Goal: Information Seeking & Learning: Compare options

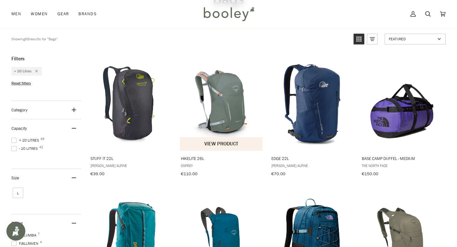
scroll to position [27, 0]
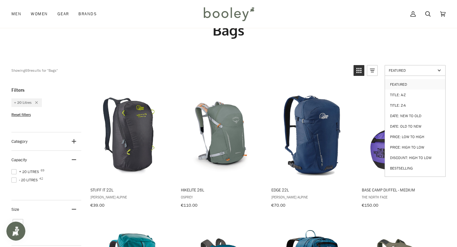
click at [396, 66] on link "Featured" at bounding box center [415, 70] width 61 height 11
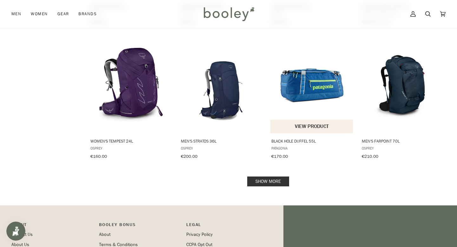
scroll to position [613, 0]
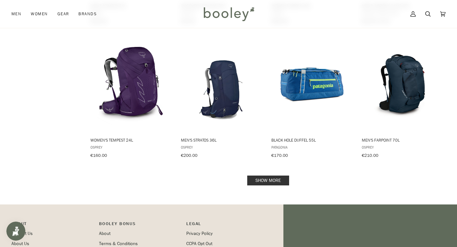
click at [278, 176] on link "Show more" at bounding box center [268, 181] width 42 height 10
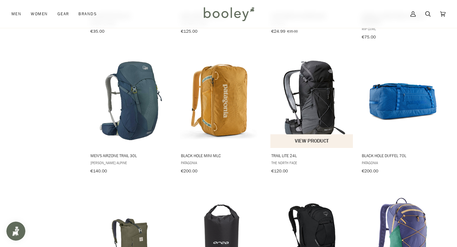
scroll to position [1312, 0]
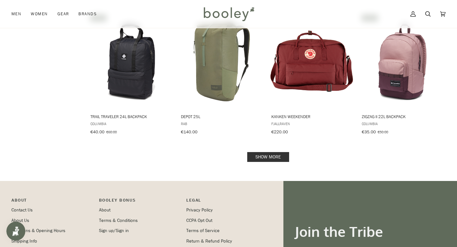
click at [282, 152] on link "Show more" at bounding box center [268, 157] width 42 height 10
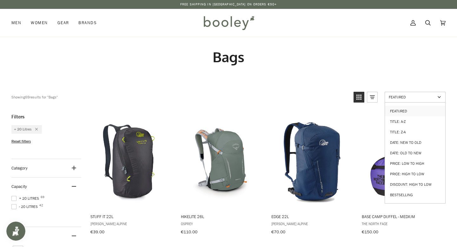
click at [394, 97] on span "Featured" at bounding box center [412, 96] width 47 height 5
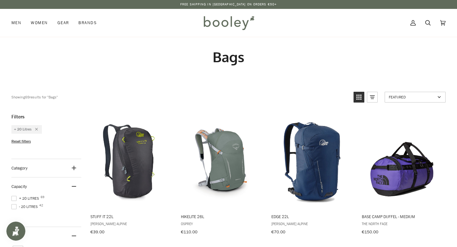
click at [394, 97] on span "Featured" at bounding box center [412, 96] width 47 height 5
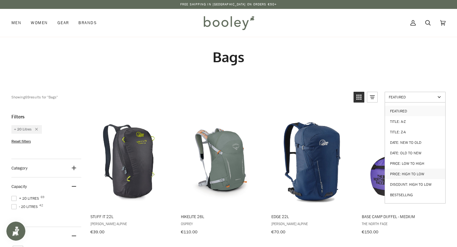
click at [400, 169] on link "Price: High to Low" at bounding box center [415, 174] width 60 height 10
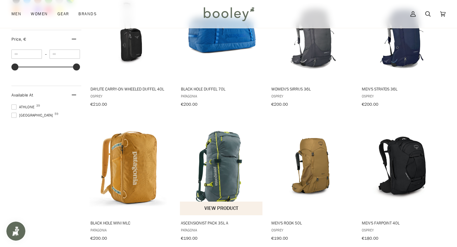
scroll to position [394, 0]
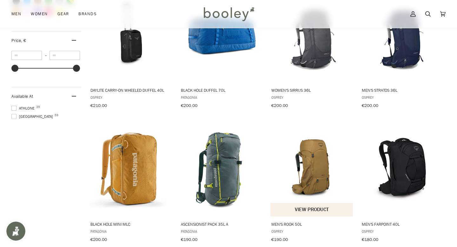
click at [310, 181] on img "Men's Rook 50L" at bounding box center [311, 168] width 83 height 83
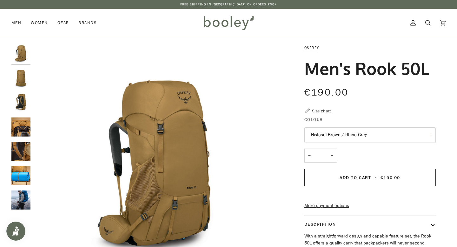
click at [23, 177] on img "Osprey Men's Rook 50L Histosol Brown / Rhino Grey - Booley Galway" at bounding box center [20, 175] width 19 height 19
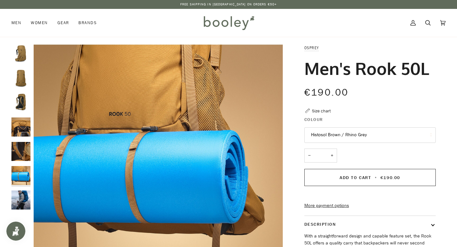
click at [25, 154] on img "Osprey Men's Rook 50L Histosol Brown / Rhino Grey - Booley Galway" at bounding box center [20, 151] width 19 height 19
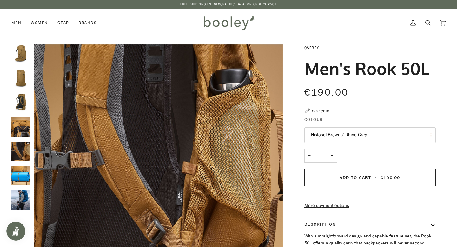
click at [25, 126] on img "Osprey Men's Rook 50L Histosol Brown / Rhino Grey - Booley Galway" at bounding box center [20, 126] width 19 height 19
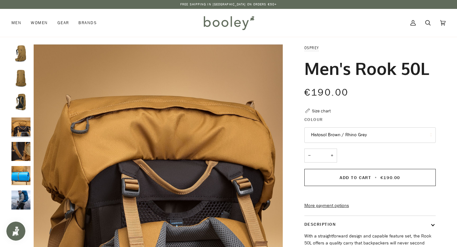
click at [25, 102] on img "Osprey Men's Rook 50L Histosol Brown / Rhino Grey - Booley Galway" at bounding box center [20, 102] width 19 height 19
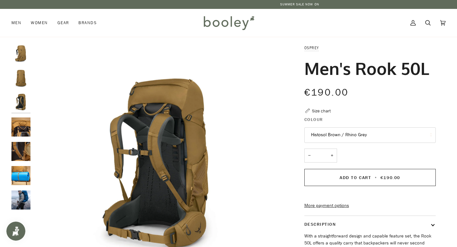
click at [28, 72] on img "Osprey Men's Rook 50L Histosol Brown / Rhino Grey - Booley Galway" at bounding box center [20, 78] width 19 height 19
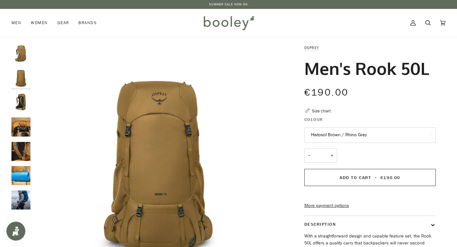
click at [23, 50] on img "Osprey Men's Rook 50L Histosol Brown / Rhino Grey - Booley Galway" at bounding box center [20, 53] width 19 height 19
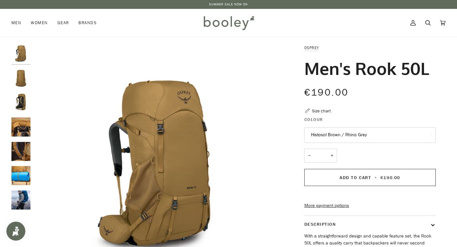
click at [17, 194] on img "Osprey Men's Rook 50L - Booley Galway" at bounding box center [20, 199] width 19 height 19
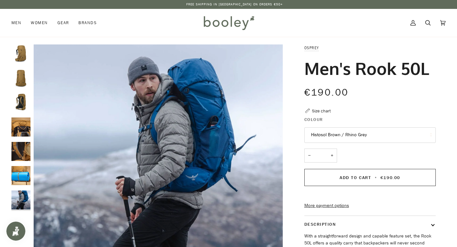
click at [27, 182] on img "Osprey Men's Rook 50L Histosol Brown / Rhino Grey - Booley Galway" at bounding box center [20, 175] width 19 height 19
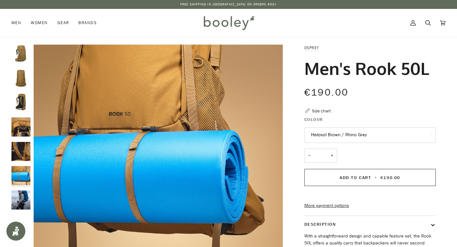
click at [24, 163] on div at bounding box center [22, 129] width 22 height 170
click at [23, 136] on img "Osprey Men's Rook 50L Histosol Brown / Rhino Grey - Booley Galway" at bounding box center [20, 126] width 19 height 19
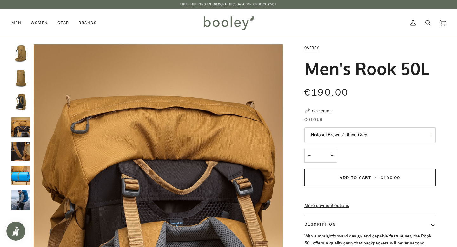
click at [23, 125] on img "Osprey Men's Rook 50L Histosol Brown / Rhino Grey - Booley Galway" at bounding box center [20, 126] width 19 height 19
click at [23, 121] on img "Osprey Men's Rook 50L Histosol Brown / Rhino Grey - Booley Galway" at bounding box center [20, 126] width 19 height 19
click at [24, 102] on img "Osprey Men's Rook 50L Histosol Brown / Rhino Grey - Booley Galway" at bounding box center [20, 102] width 19 height 19
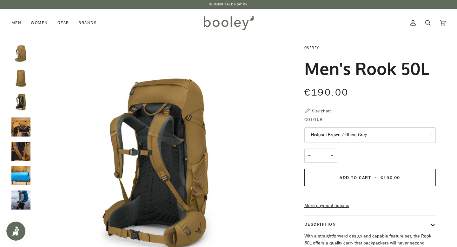
click at [26, 192] on img "Osprey Men's Rook 50L - Booley Galway" at bounding box center [20, 199] width 19 height 19
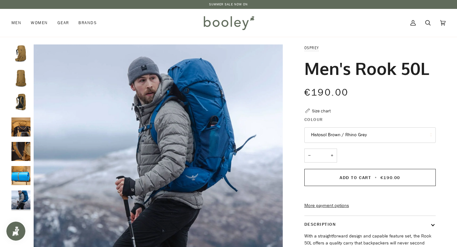
click at [16, 130] on img "Osprey Men's Rook 50L Histosol Brown / Rhino Grey - Booley Galway" at bounding box center [20, 126] width 19 height 19
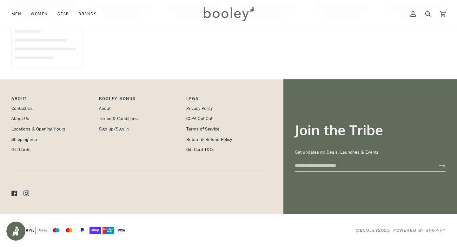
scroll to position [733, 0]
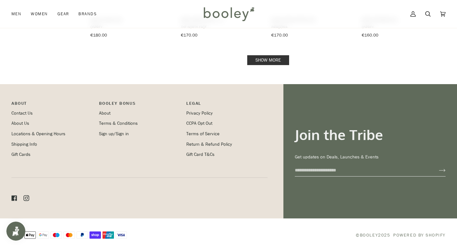
click at [259, 55] on link "Show more" at bounding box center [268, 60] width 42 height 10
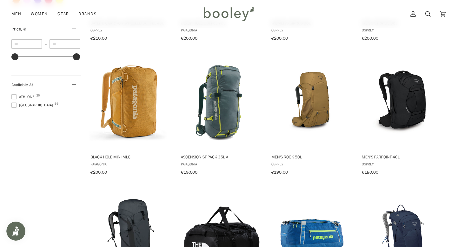
scroll to position [459, 0]
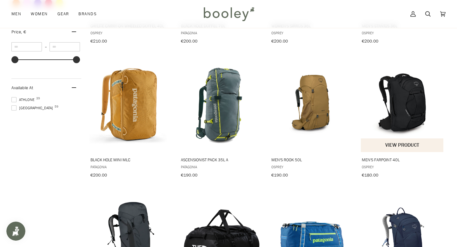
click at [387, 105] on img "Men's Farpoint 40L" at bounding box center [402, 104] width 83 height 83
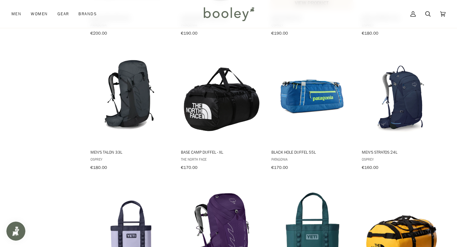
scroll to position [652, 0]
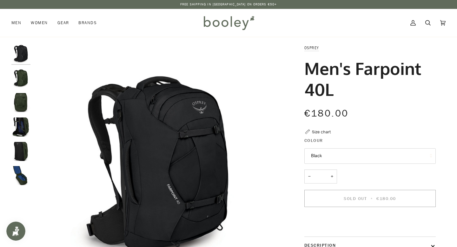
click at [16, 154] on img "Osprey Men's Farpoint 40L Gopher Green - Booley Galway" at bounding box center [20, 151] width 19 height 19
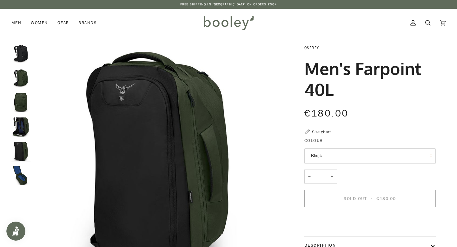
click at [20, 173] on img "Osprey Men's Farpoint 40L Gopher Green - Booley Galway" at bounding box center [20, 175] width 19 height 19
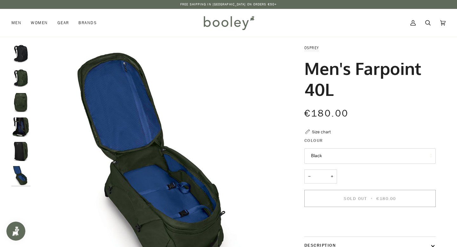
click at [17, 116] on div at bounding box center [22, 117] width 22 height 146
click at [19, 98] on img "Osprey Men's Farpoint 40L Gopher Green - Booley Galway" at bounding box center [20, 102] width 19 height 19
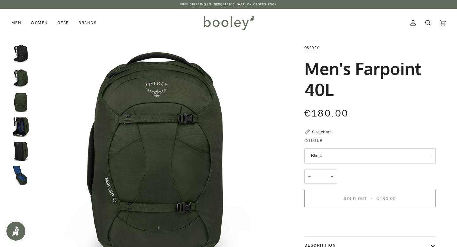
click at [20, 83] on img "Osprey Men's Farpoint 40L Gopher Green - Booley Galway" at bounding box center [20, 78] width 19 height 19
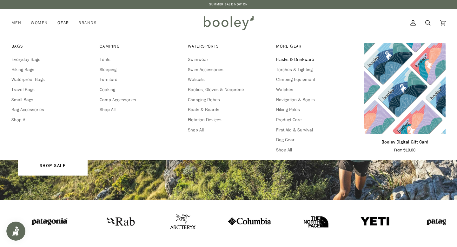
click at [297, 60] on span "Flasks & Drinkware" at bounding box center [316, 59] width 81 height 7
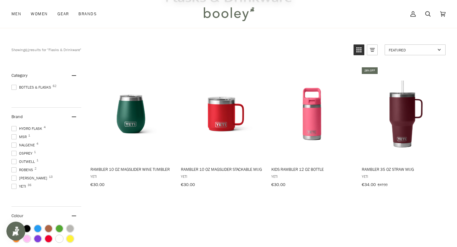
scroll to position [62, 0]
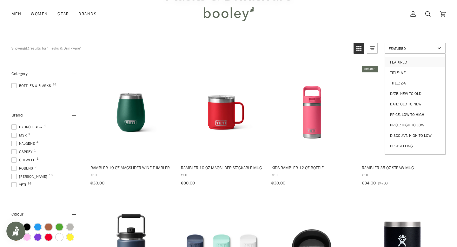
click at [413, 48] on span "Featured" at bounding box center [412, 48] width 47 height 5
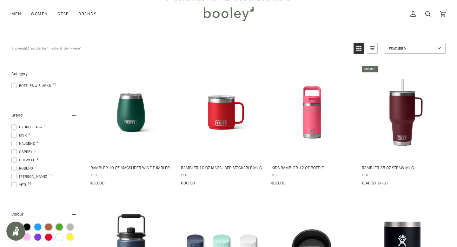
click at [413, 48] on span "Featured" at bounding box center [412, 48] width 47 height 5
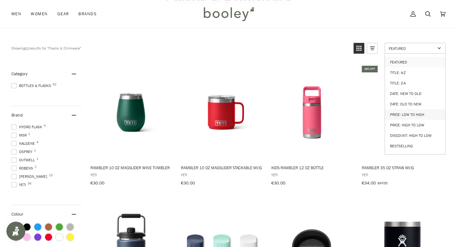
click at [403, 110] on link "Price: Low to High" at bounding box center [415, 114] width 60 height 10
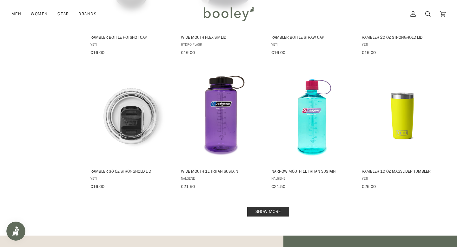
scroll to position [600, 0]
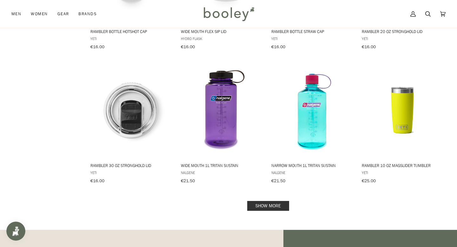
click at [258, 203] on link "Show more" at bounding box center [268, 206] width 42 height 10
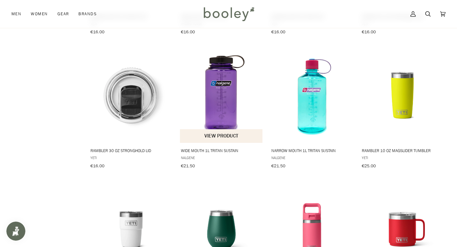
scroll to position [613, 0]
